Goal: Transaction & Acquisition: Purchase product/service

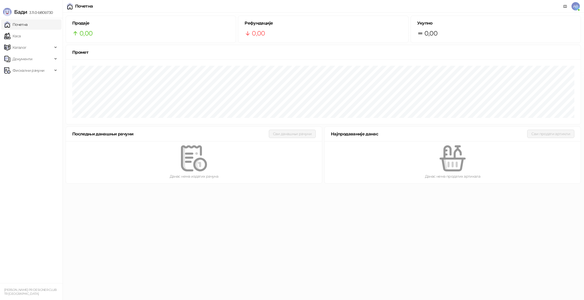
click at [371, 187] on html "[PERSON_NAME] 3.11.0-b80b730 Почетна Каса Каталог Документи Фискални рачуни [PE…" at bounding box center [292, 93] width 584 height 187
click at [377, 41] on div "Рефундације 0,00" at bounding box center [323, 29] width 170 height 27
click at [28, 23] on link "Почетна" at bounding box center [15, 24] width 23 height 10
click at [28, 28] on link "Почетна" at bounding box center [15, 24] width 23 height 10
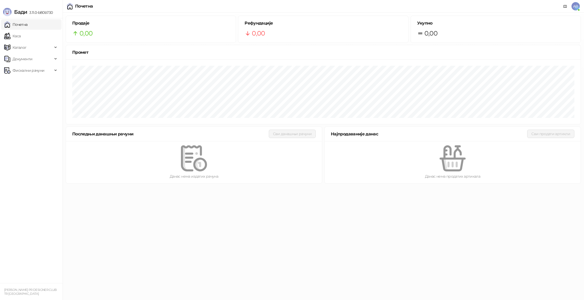
click at [19, 27] on link "Почетна" at bounding box center [15, 24] width 23 height 10
click at [28, 26] on link "Почетна" at bounding box center [15, 24] width 23 height 10
click at [25, 26] on link "Почетна" at bounding box center [15, 24] width 23 height 10
click at [21, 37] on link "Каса" at bounding box center [12, 36] width 16 height 10
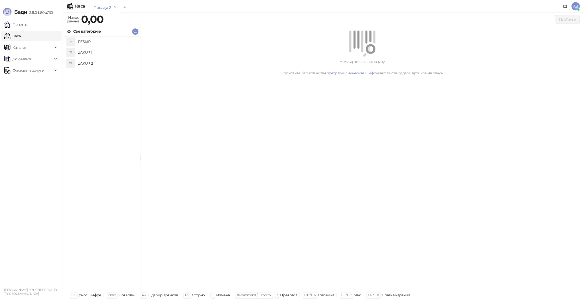
click at [115, 52] on h4 "ZAKUP 1" at bounding box center [107, 52] width 58 height 8
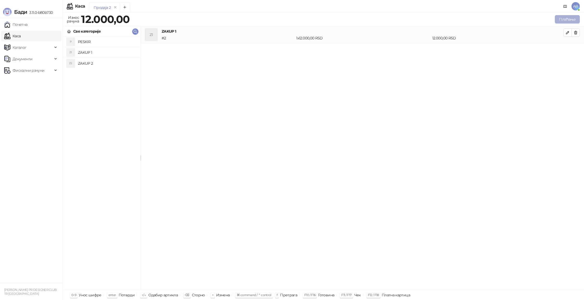
click at [570, 22] on button "Плаћање" at bounding box center [567, 19] width 25 height 8
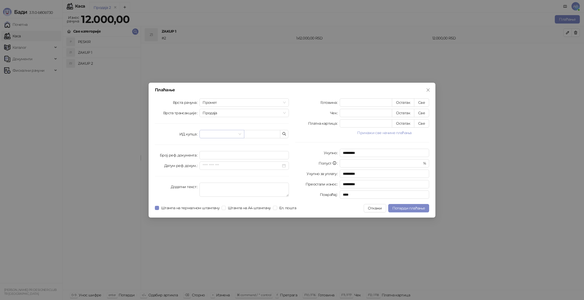
click at [222, 136] on input "search" at bounding box center [220, 134] width 34 height 8
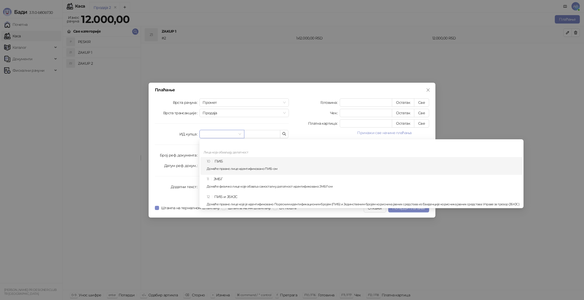
click at [226, 159] on div "10 ПИБ Домаће правно лице идентификовано ПИБ-ом" at bounding box center [363, 165] width 313 height 15
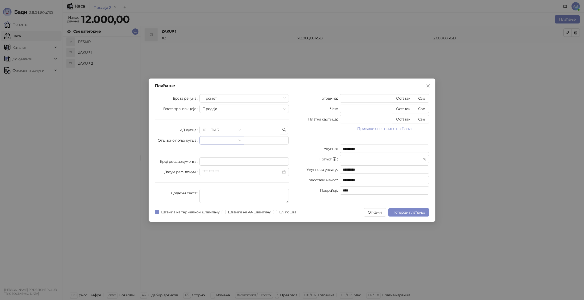
click at [216, 142] on input "search" at bounding box center [220, 140] width 34 height 8
click at [257, 131] on input "text" at bounding box center [262, 130] width 36 height 8
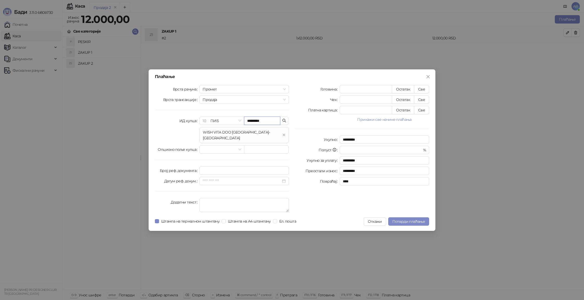
type input "*********"
click at [303, 147] on div "Готовина * Остатак Све Чек * Остатак Све Платна картица * Остатак Све Прикажи с…" at bounding box center [362, 149] width 140 height 129
click at [285, 218] on span "Ел. пошта" at bounding box center [287, 221] width 21 height 6
click at [412, 219] on span "Потврди плаћање" at bounding box center [408, 221] width 33 height 5
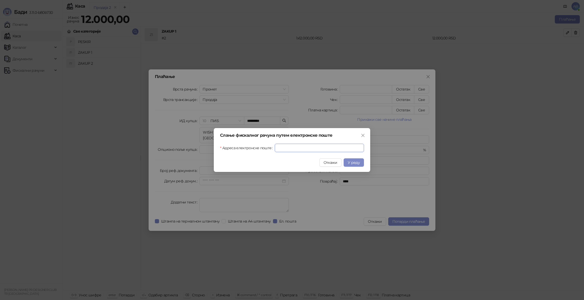
click at [288, 148] on input "Адреса електронске поште" at bounding box center [319, 148] width 89 height 8
type input "*"
type input "**********"
click input "submit" at bounding box center [0, 0] width 0 height 0
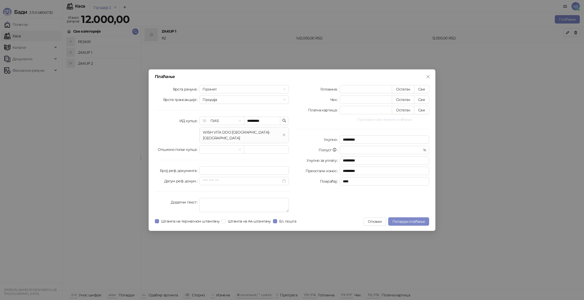
click at [391, 122] on button "Прикажи све начине плаћања" at bounding box center [384, 119] width 89 height 6
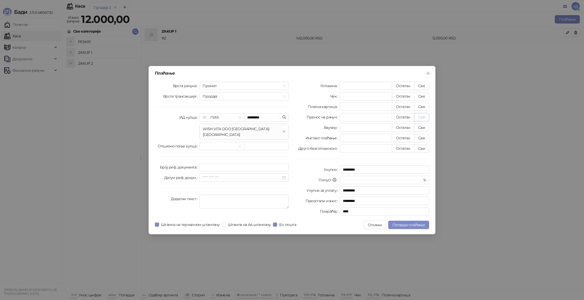
click at [422, 118] on button "Све" at bounding box center [421, 117] width 15 height 8
type input "*****"
type input "****"
click at [412, 227] on span "Потврди плаћање" at bounding box center [408, 224] width 33 height 5
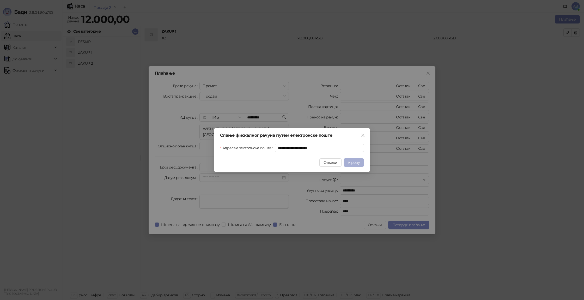
click at [351, 160] on span "У реду" at bounding box center [354, 162] width 12 height 5
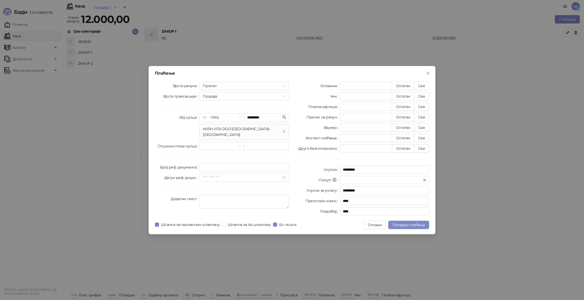
click at [481, 20] on div "Плаћање Врста рачуна Промет Врста трансакције Продаја ИД купца 10 ПИБ *********…" at bounding box center [292, 150] width 584 height 300
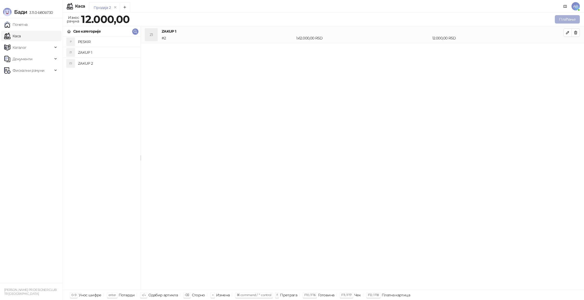
click at [564, 22] on button "Плаћање" at bounding box center [567, 19] width 25 height 8
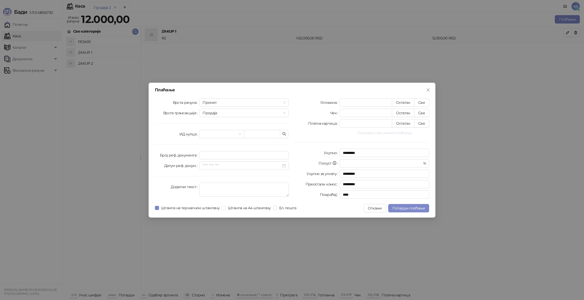
click at [413, 132] on button "Прикажи све начине плаћања" at bounding box center [384, 133] width 89 height 6
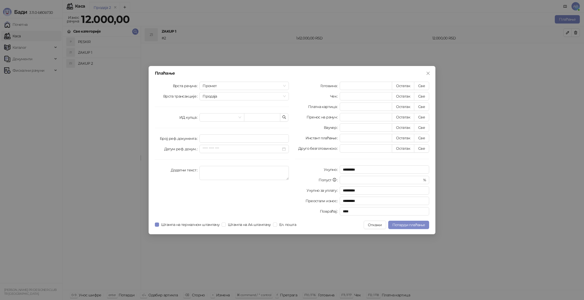
click at [365, 70] on div "Плаћање Врста рачуна Промет Врста трансакције Продаја ИД купца Број реф. докуме…" at bounding box center [292, 150] width 287 height 168
click at [320, 47] on div "Плаћање Врста рачуна Промет Врста трансакције Продаја ИД купца Број реф. докуме…" at bounding box center [292, 150] width 584 height 300
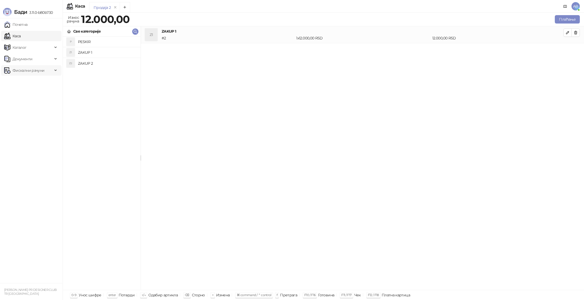
click at [10, 70] on img at bounding box center [7, 70] width 6 height 6
click at [12, 78] on link "Издати рачуни" at bounding box center [23, 82] width 35 height 10
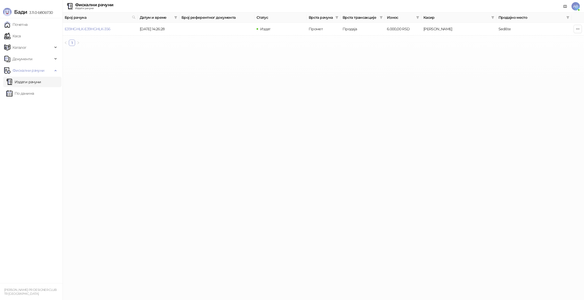
click at [23, 30] on ul "Почетна [PERSON_NAME] Документи Фискални рачуни Издати рачуни По данима" at bounding box center [31, 150] width 63 height 265
click at [21, 32] on link "Каса" at bounding box center [12, 36] width 16 height 10
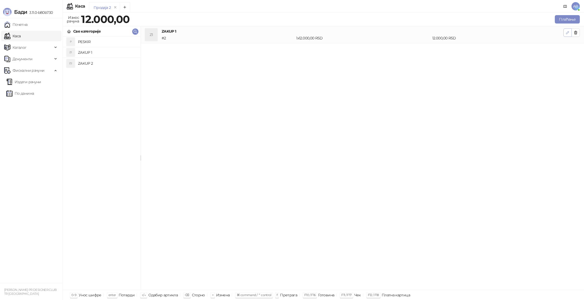
click at [565, 33] on icon "button" at bounding box center [567, 33] width 4 height 4
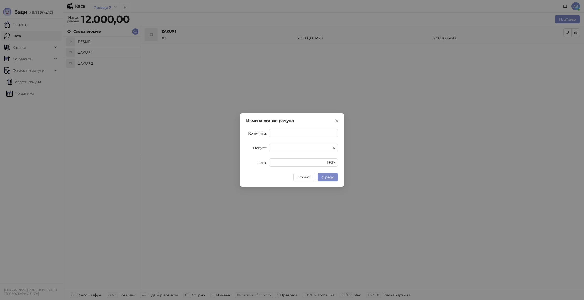
drag, startPoint x: 390, startPoint y: 137, endPoint x: 385, endPoint y: 137, distance: 5.0
click at [390, 137] on div "Измена ставке рачуна Количина * Попуст * % Цена ***** RSD Откажи У реду" at bounding box center [292, 150] width 584 height 300
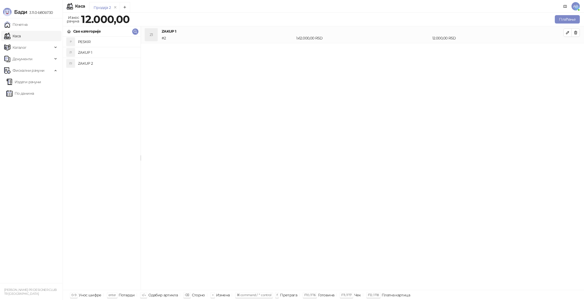
click at [435, 37] on div "12.000,00 RSD" at bounding box center [497, 38] width 133 height 6
click at [196, 29] on h4 "ZAKUP 1" at bounding box center [363, 31] width 402 height 6
click at [572, 21] on button "Плаћање" at bounding box center [567, 19] width 25 height 8
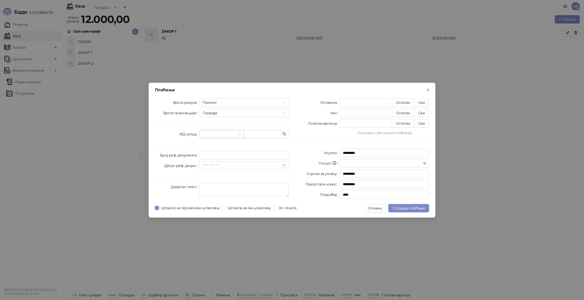
click at [220, 135] on input "search" at bounding box center [220, 134] width 34 height 8
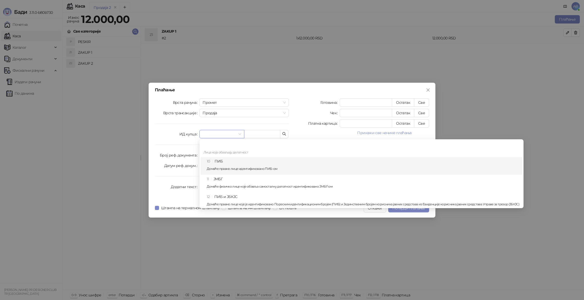
click at [225, 162] on div "10 ПИБ Домаће правно лице идентификовано ПИБ-ом" at bounding box center [363, 165] width 313 height 15
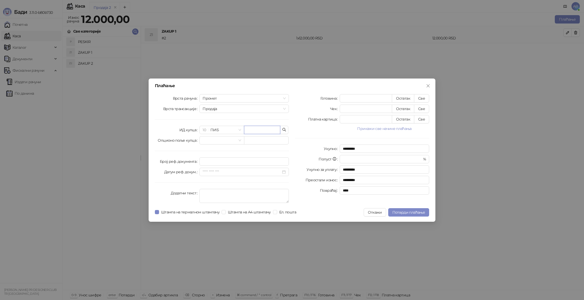
click at [259, 132] on input "text" at bounding box center [262, 130] width 36 height 8
type input "*********"
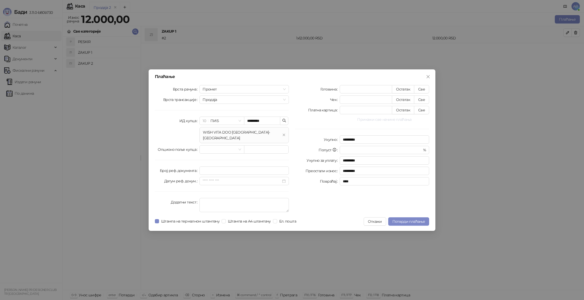
click at [393, 120] on button "Прикажи све начине плаћања" at bounding box center [384, 119] width 89 height 6
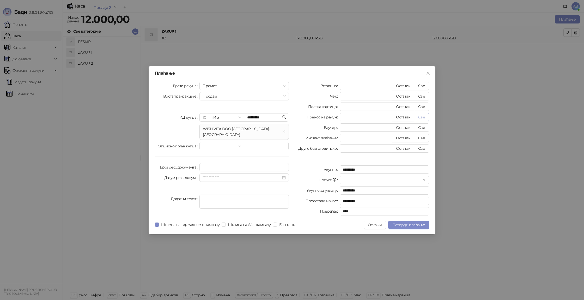
click at [423, 116] on button "Све" at bounding box center [421, 117] width 15 height 8
type input "*****"
type input "****"
click at [414, 224] on span "Потврди плаћање" at bounding box center [408, 224] width 33 height 5
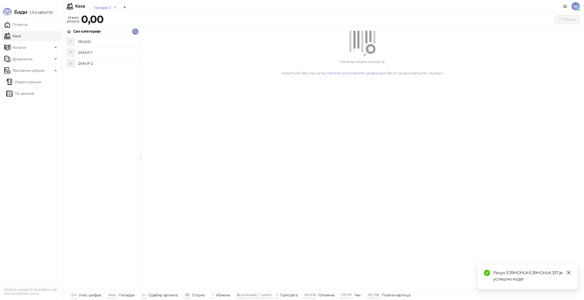
click at [570, 273] on icon "close" at bounding box center [569, 273] width 4 height 4
click at [40, 48] on span "Каталог" at bounding box center [28, 47] width 48 height 10
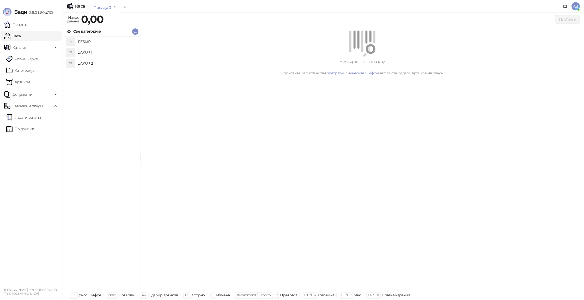
click at [21, 38] on link "Каса" at bounding box center [12, 36] width 16 height 10
click at [50, 46] on span "Каталог" at bounding box center [28, 47] width 48 height 10
click at [34, 80] on link "Издати рачуни" at bounding box center [23, 82] width 35 height 10
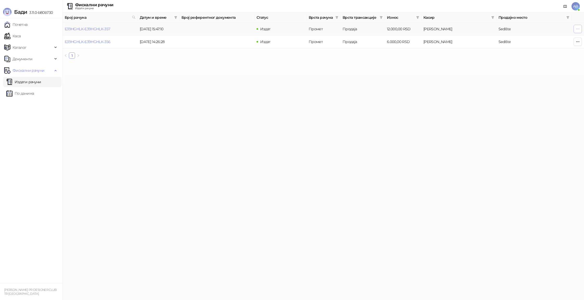
click at [576, 30] on icon "button" at bounding box center [578, 29] width 4 height 4
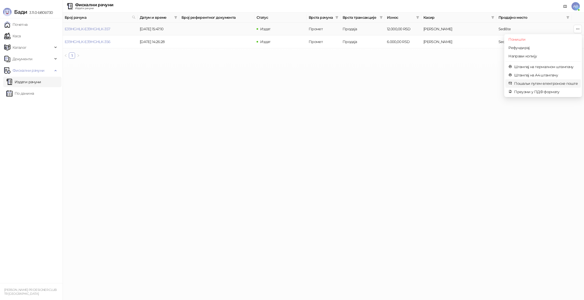
click at [557, 83] on span "Пошаљи путем електронске поште" at bounding box center [546, 84] width 64 height 6
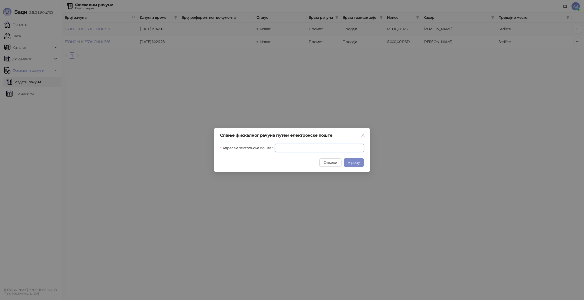
click at [327, 148] on input "Адреса електронске поште" at bounding box center [319, 148] width 89 height 8
type input "**********"
click input "submit" at bounding box center [0, 0] width 0 height 0
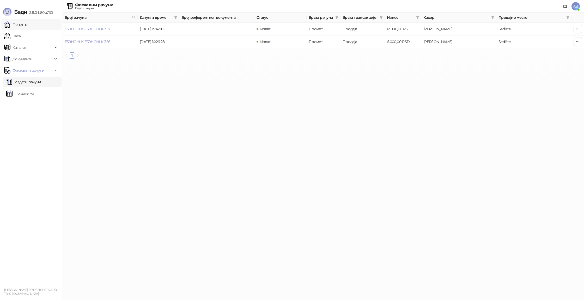
click at [28, 25] on link "Почетна" at bounding box center [15, 24] width 23 height 10
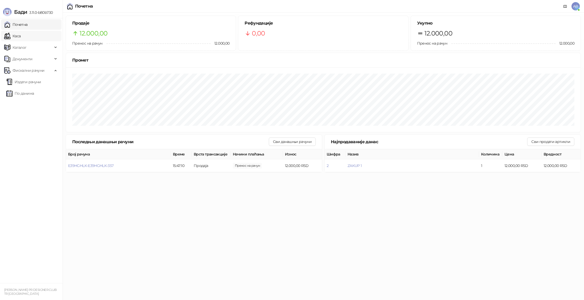
click at [21, 36] on link "Каса" at bounding box center [12, 36] width 16 height 10
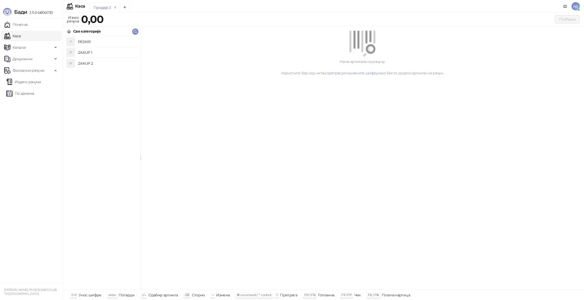
drag, startPoint x: 116, startPoint y: 57, endPoint x: 113, endPoint y: 53, distance: 3.9
click at [116, 56] on li "Z1 ZAKUP 1" at bounding box center [102, 52] width 78 height 11
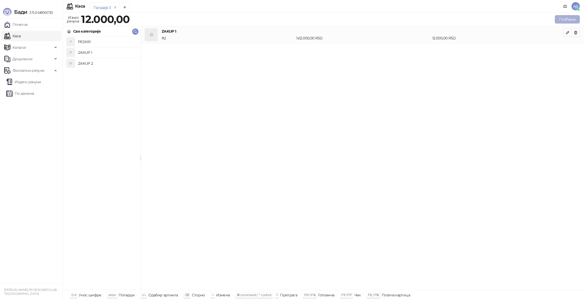
click at [574, 22] on button "Плаћање" at bounding box center [567, 19] width 25 height 8
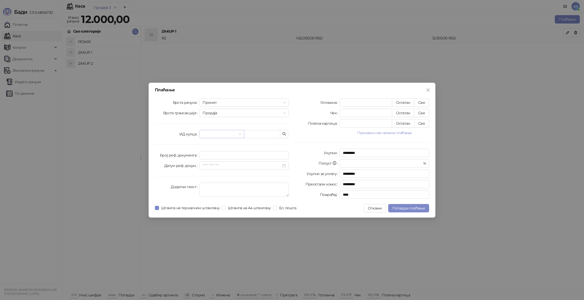
click at [210, 134] on input "search" at bounding box center [220, 134] width 34 height 8
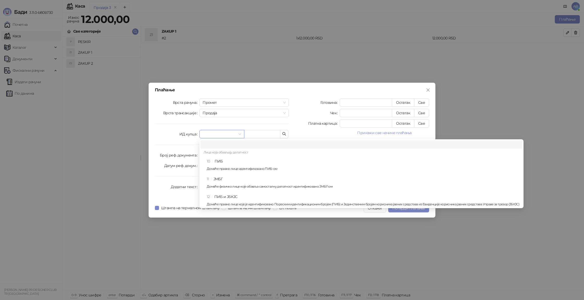
click at [210, 134] on input "search" at bounding box center [220, 134] width 34 height 8
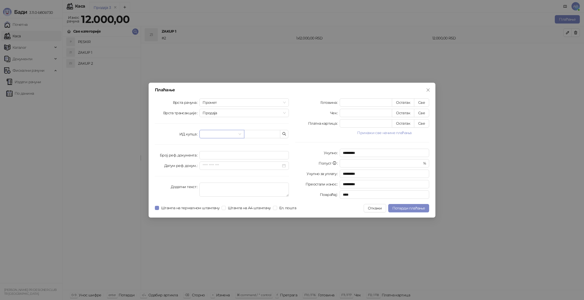
drag, startPoint x: 217, startPoint y: 131, endPoint x: 219, endPoint y: 141, distance: 10.1
click at [217, 131] on input "search" at bounding box center [220, 134] width 34 height 8
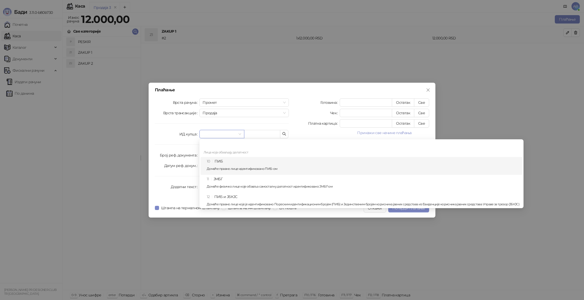
drag, startPoint x: 223, startPoint y: 160, endPoint x: 228, endPoint y: 157, distance: 6.0
click at [223, 160] on div "10 ПИБ Домаће правно лице идентификовано ПИБ-ом" at bounding box center [363, 165] width 313 height 15
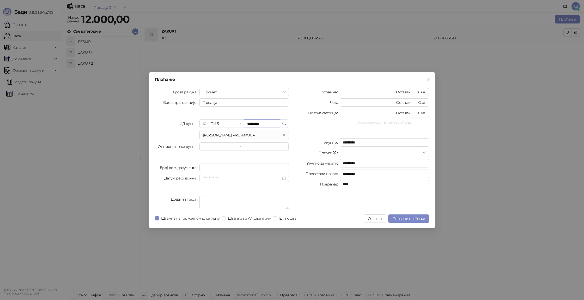
type input "*********"
click at [396, 121] on button "Прикажи све начине плаћања" at bounding box center [384, 122] width 89 height 6
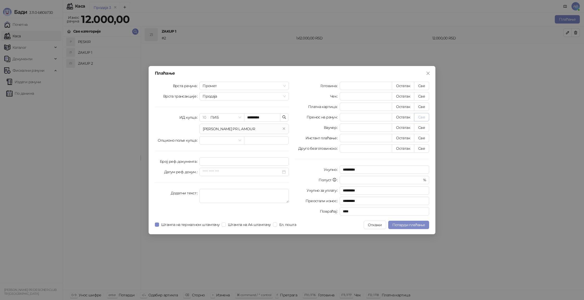
click at [422, 117] on button "Све" at bounding box center [421, 117] width 15 height 8
type input "*****"
type input "****"
click at [406, 227] on button "Потврди плаћање" at bounding box center [408, 225] width 41 height 8
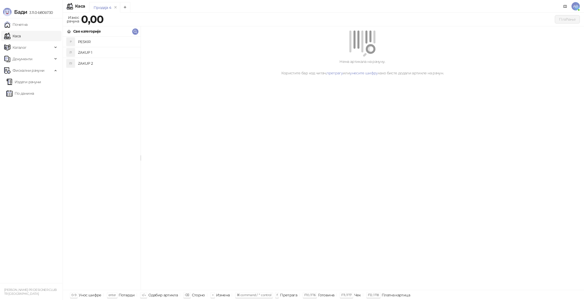
click at [159, 294] on div "Одабир артикла" at bounding box center [162, 294] width 29 height 7
click at [96, 53] on h4 "ZAKUP 1" at bounding box center [107, 52] width 58 height 8
